Goal: Task Accomplishment & Management: Use online tool/utility

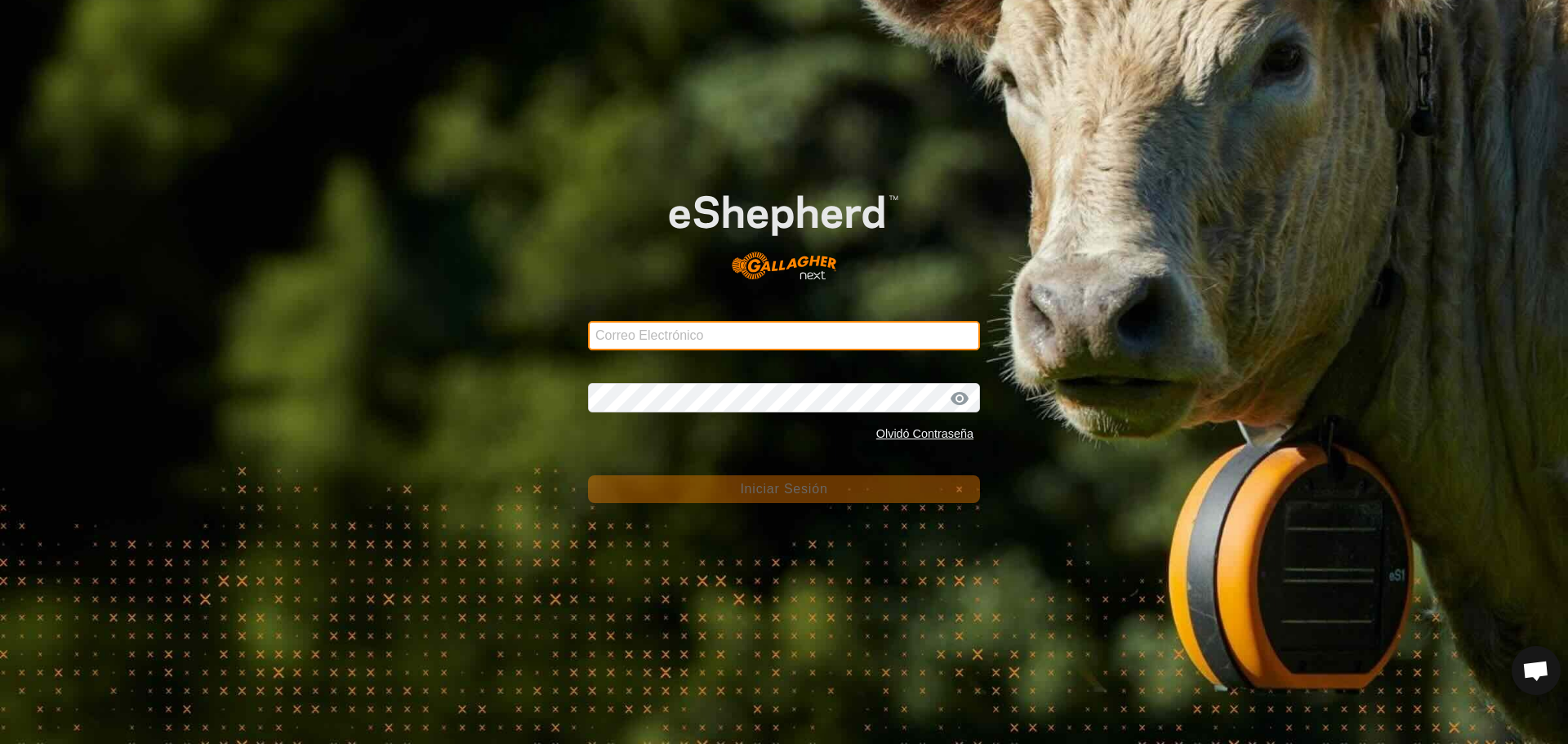
click at [614, 332] on input "Correo Electrónico" at bounding box center [784, 335] width 392 height 30
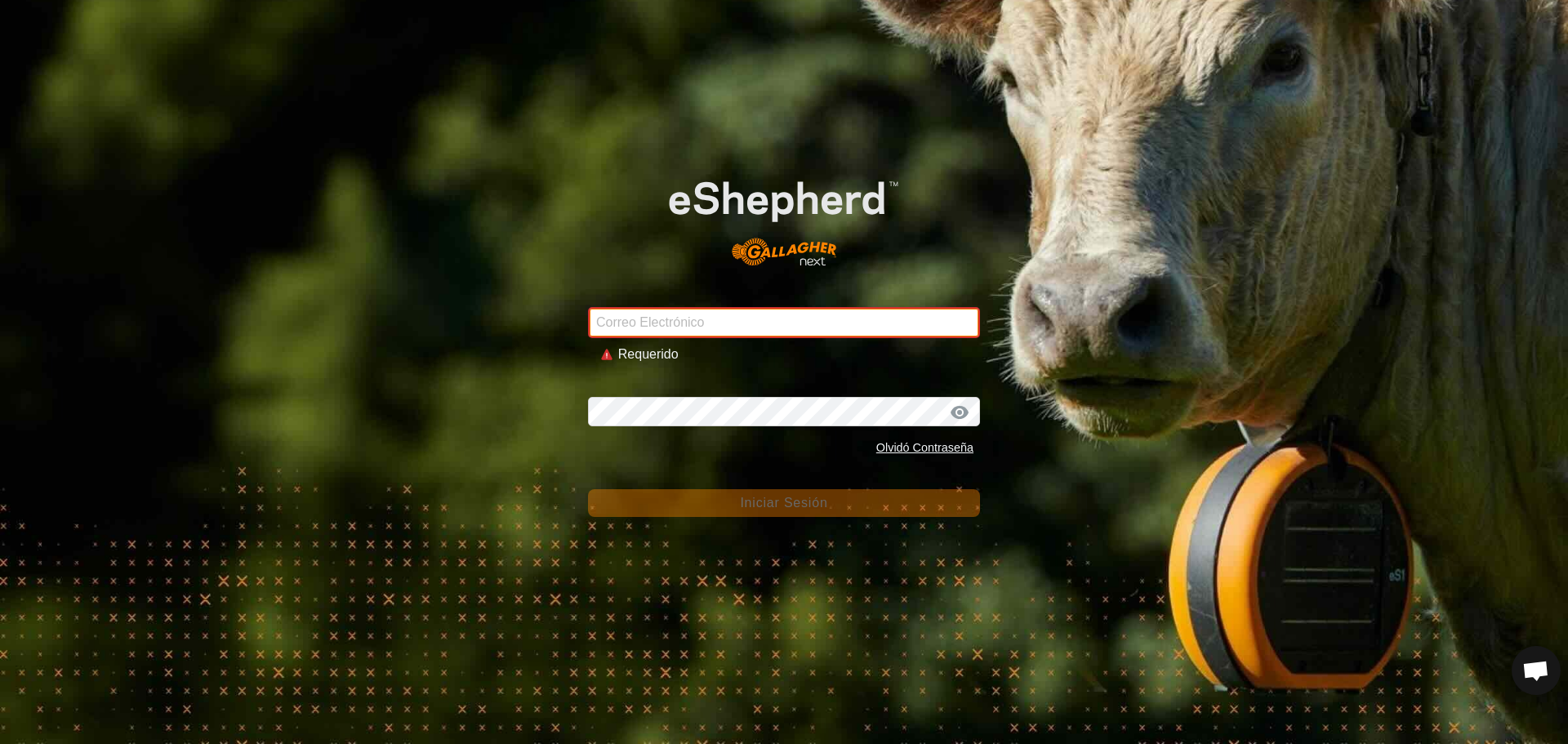
type input "[EMAIL_ADDRESS][DOMAIN_NAME]"
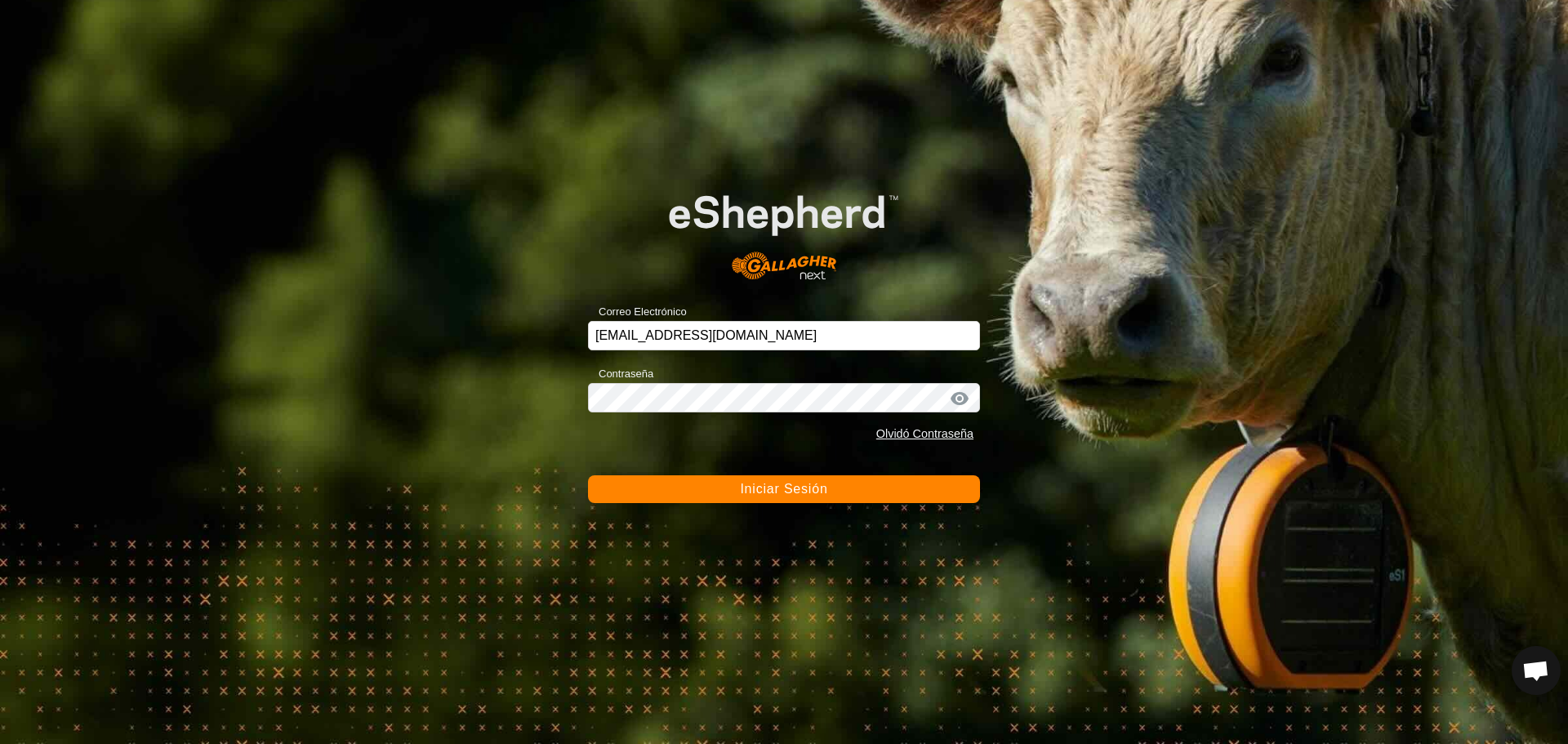
click at [776, 489] on span "Iniciar Sesión" at bounding box center [784, 489] width 87 height 14
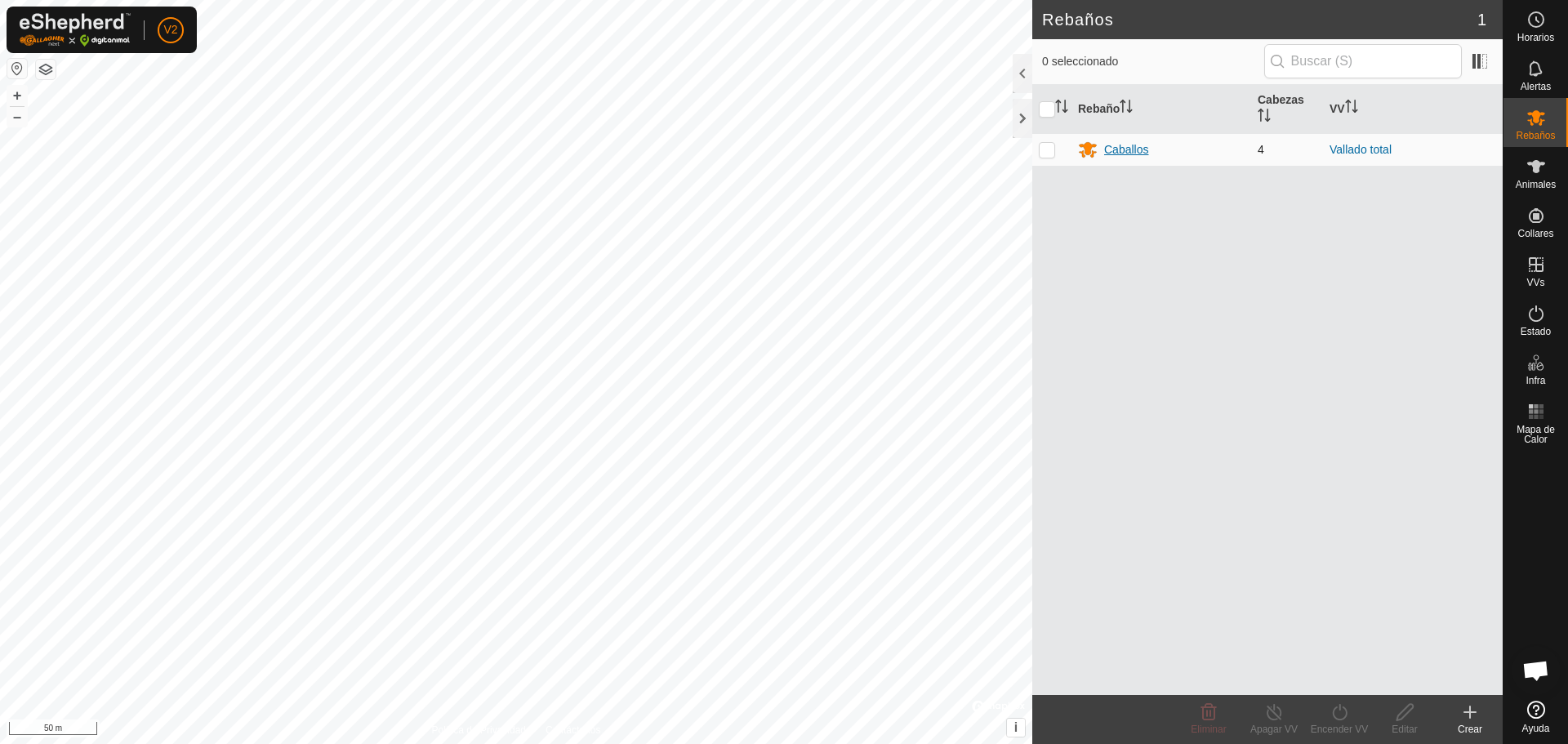
click at [1122, 143] on div "Caballos" at bounding box center [1126, 149] width 45 height 17
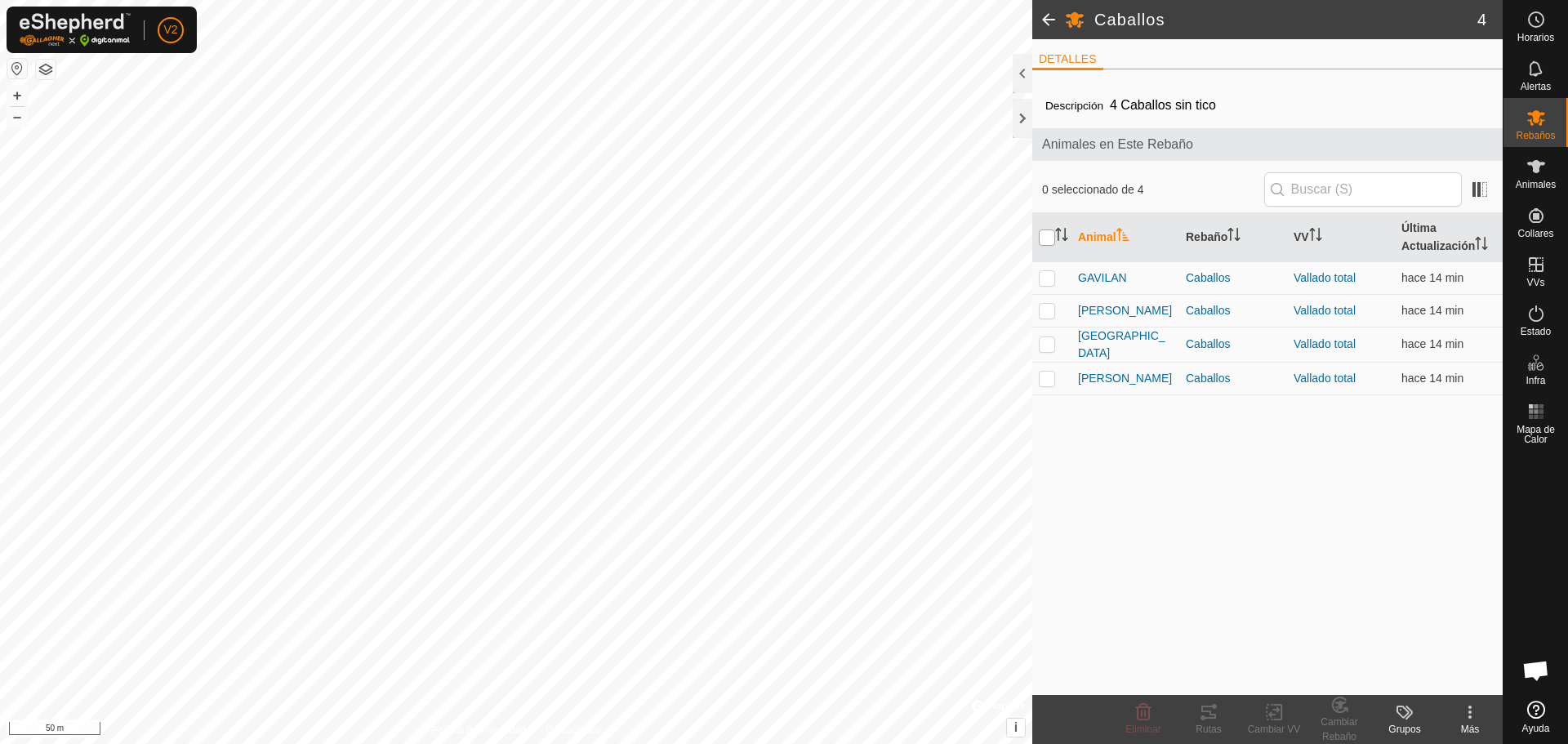
click at [1047, 242] on input "checkbox" at bounding box center [1047, 237] width 17 height 17
checkbox input "true"
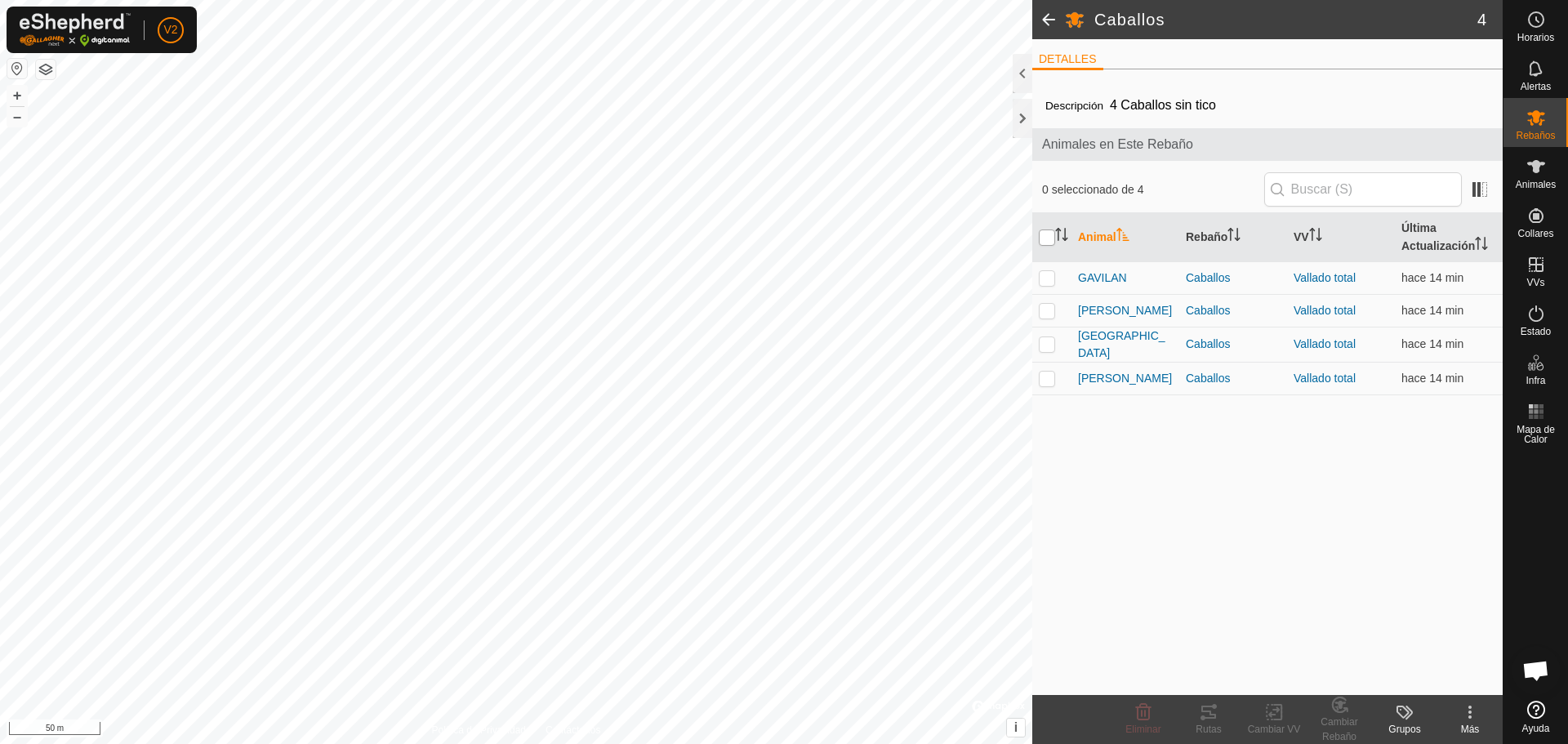
checkbox input "true"
click at [1207, 718] on icon at bounding box center [1209, 711] width 15 height 13
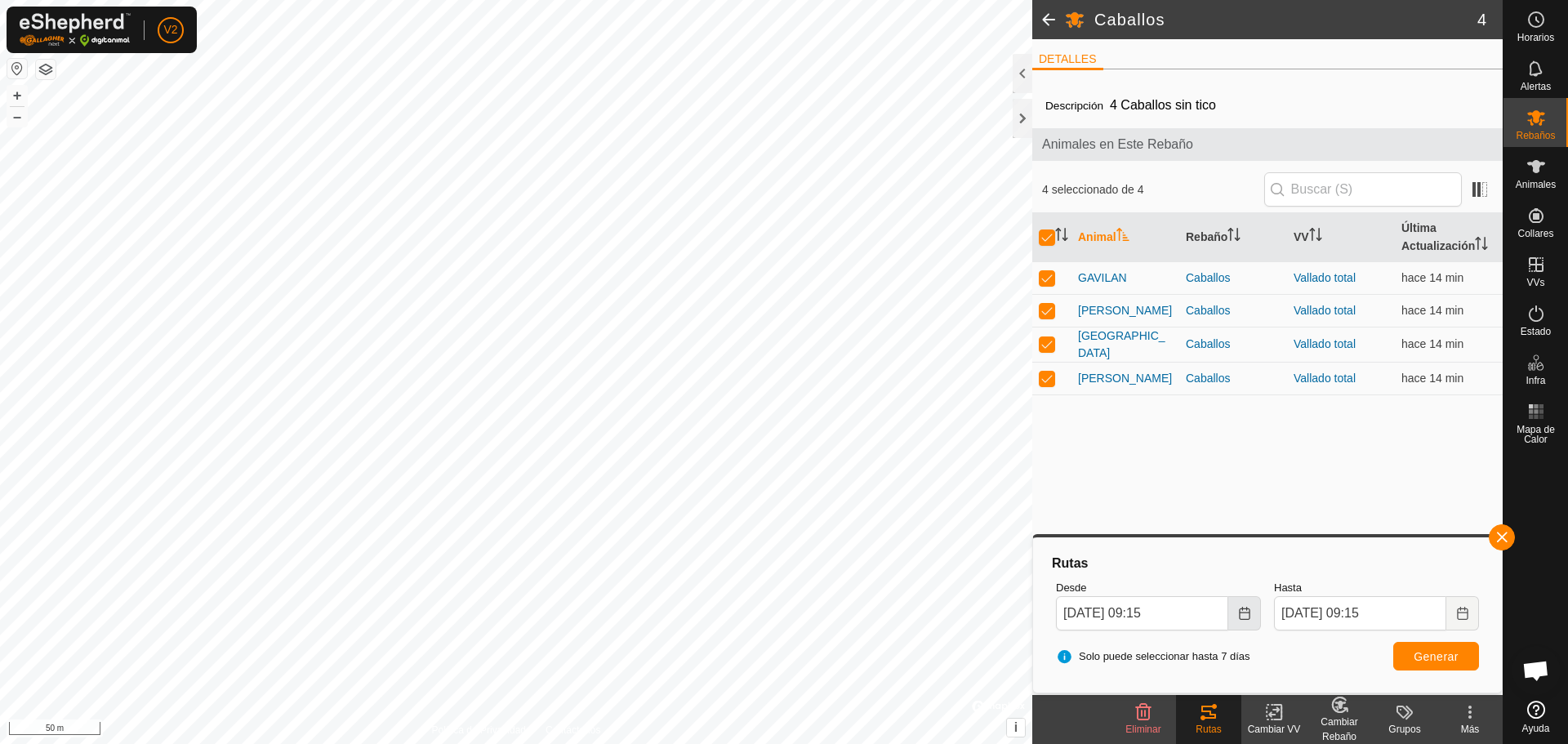
click at [1246, 612] on icon "Choose Date" at bounding box center [1244, 612] width 11 height 13
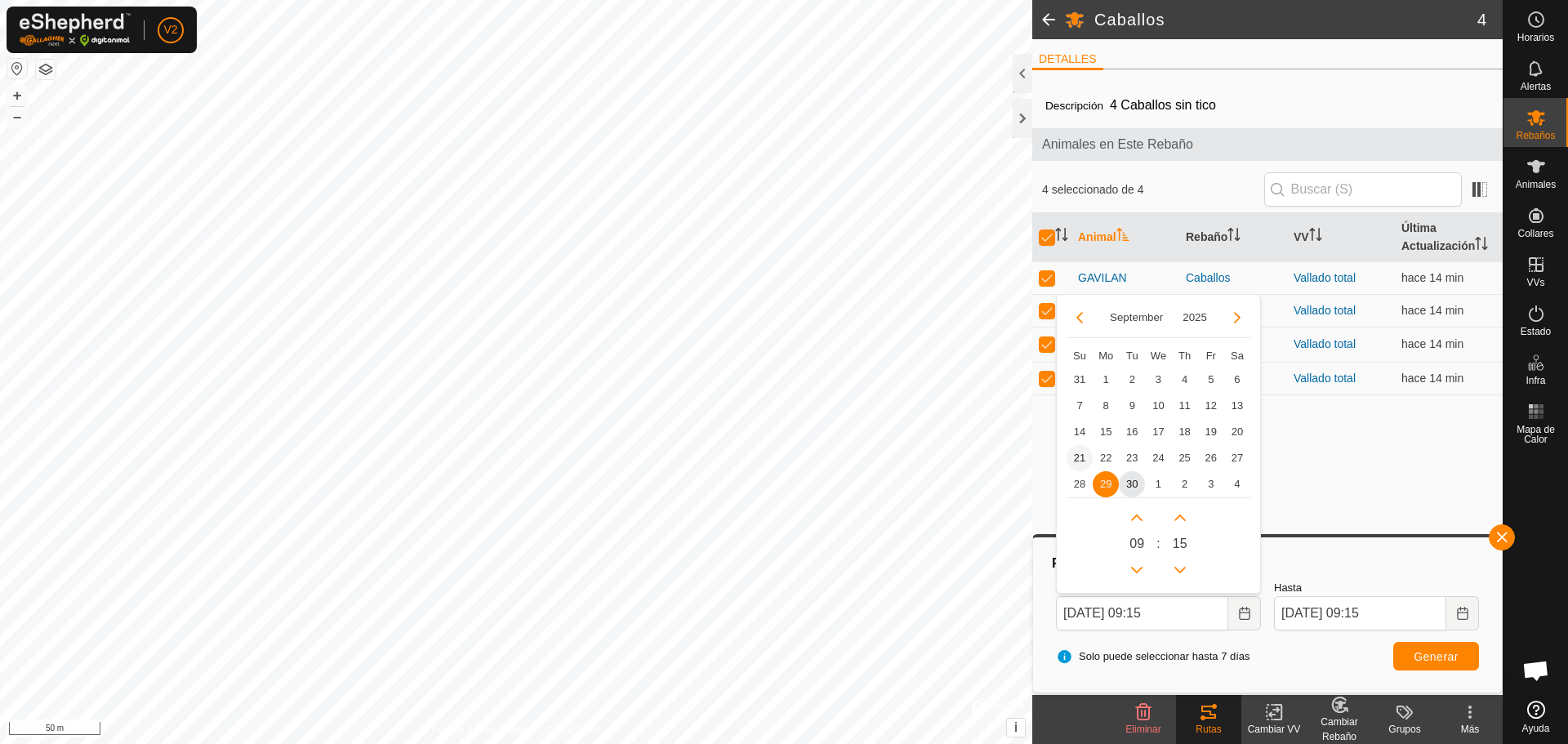
click at [1076, 457] on span "21" at bounding box center [1079, 458] width 26 height 26
type input "[DATE] 09:15"
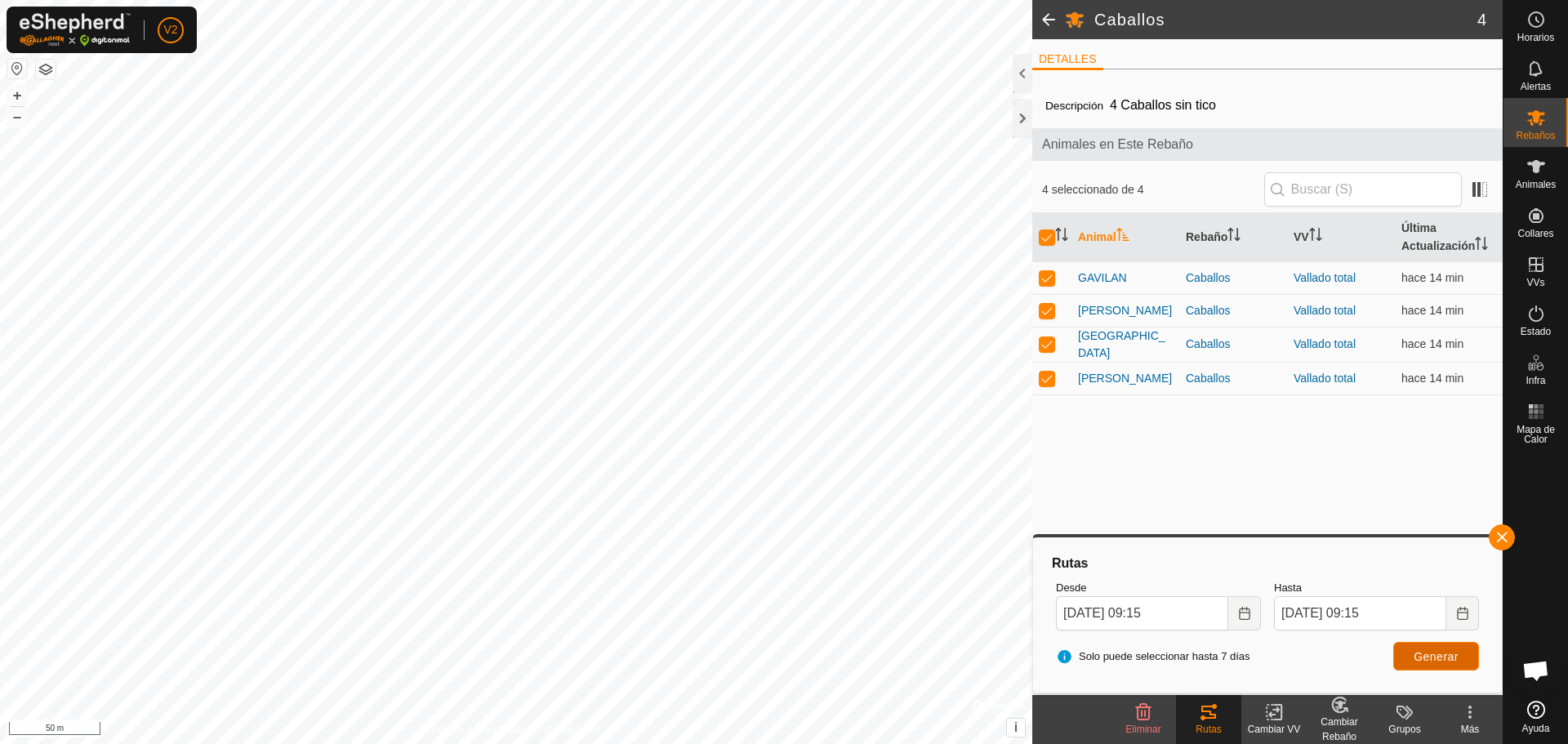
click at [1427, 654] on span "Generar" at bounding box center [1435, 656] width 45 height 13
